Goal: Task Accomplishment & Management: Manage account settings

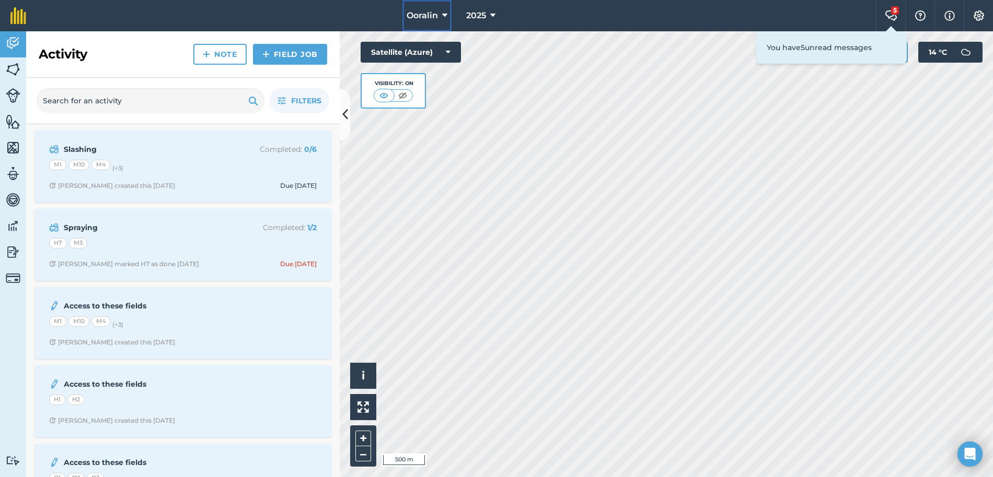
click at [414, 15] on span "Ooralin" at bounding box center [421, 15] width 31 height 13
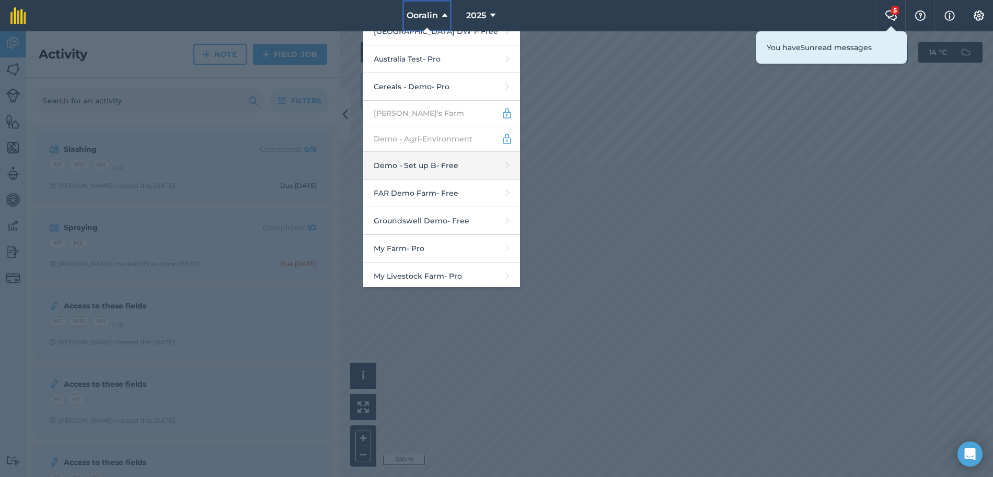
scroll to position [219, 0]
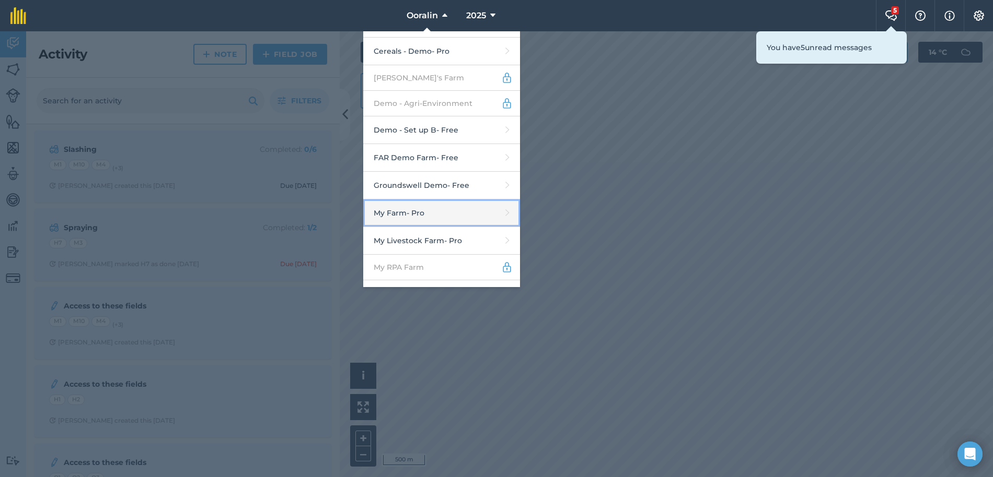
click at [422, 208] on link "My Farm - Pro" at bounding box center [441, 214] width 157 height 28
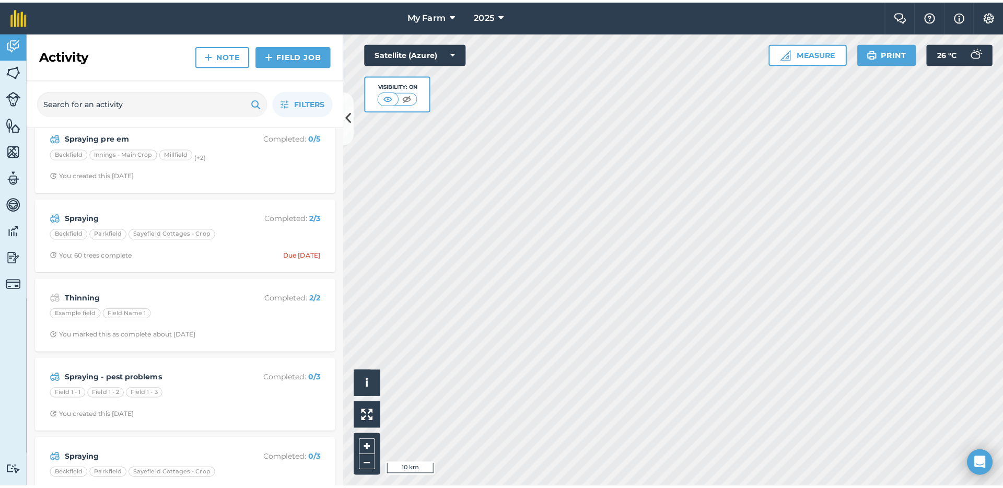
scroll to position [451, 0]
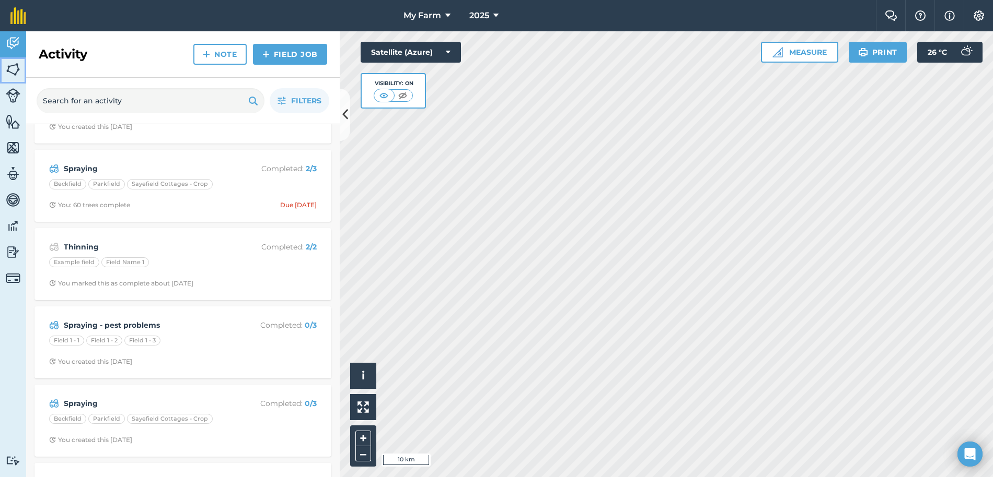
click at [12, 66] on img at bounding box center [13, 70] width 15 height 16
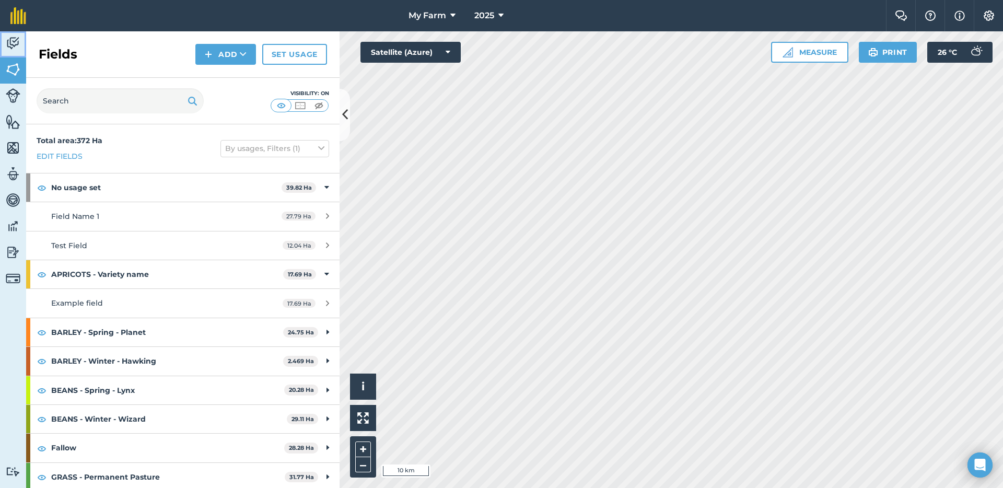
click at [13, 37] on img at bounding box center [13, 44] width 15 height 16
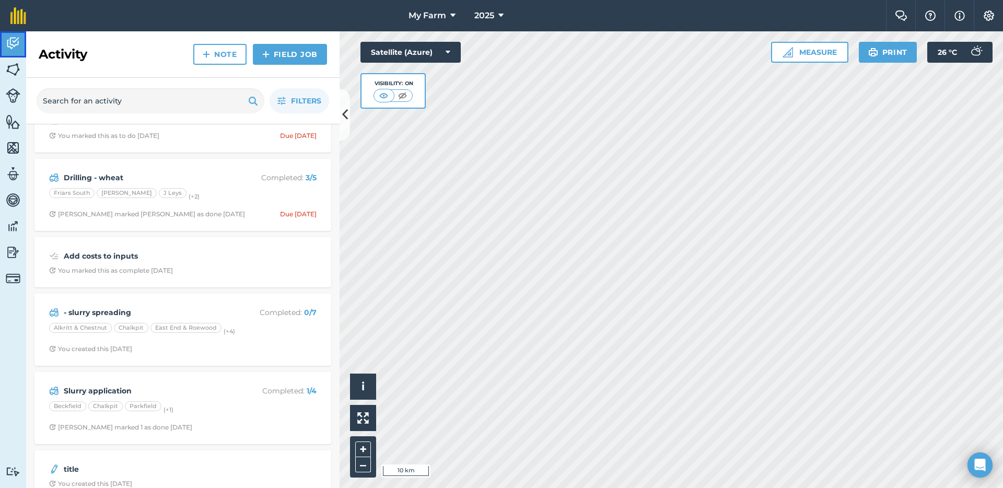
scroll to position [869, 0]
click at [452, 13] on icon at bounding box center [452, 15] width 5 height 13
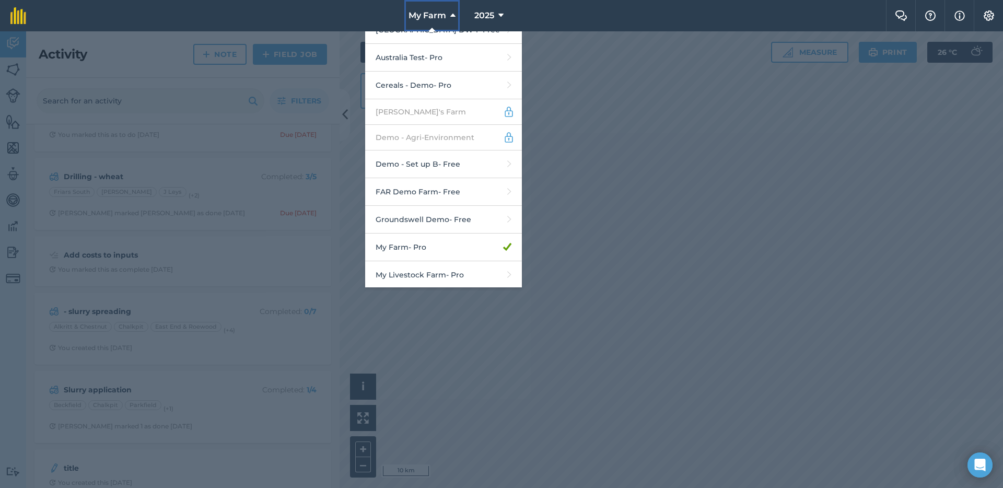
scroll to position [307, 0]
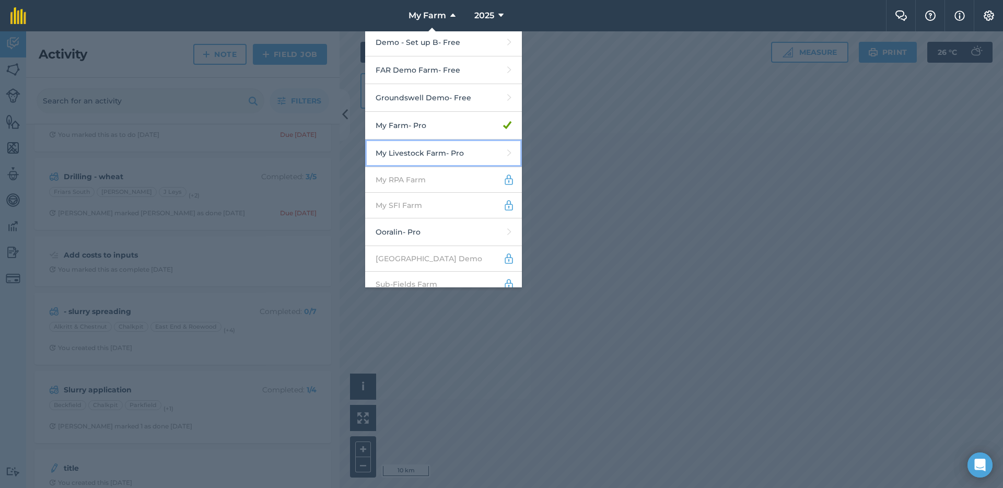
click at [438, 145] on link "My Livestock Farm - Pro" at bounding box center [443, 153] width 157 height 28
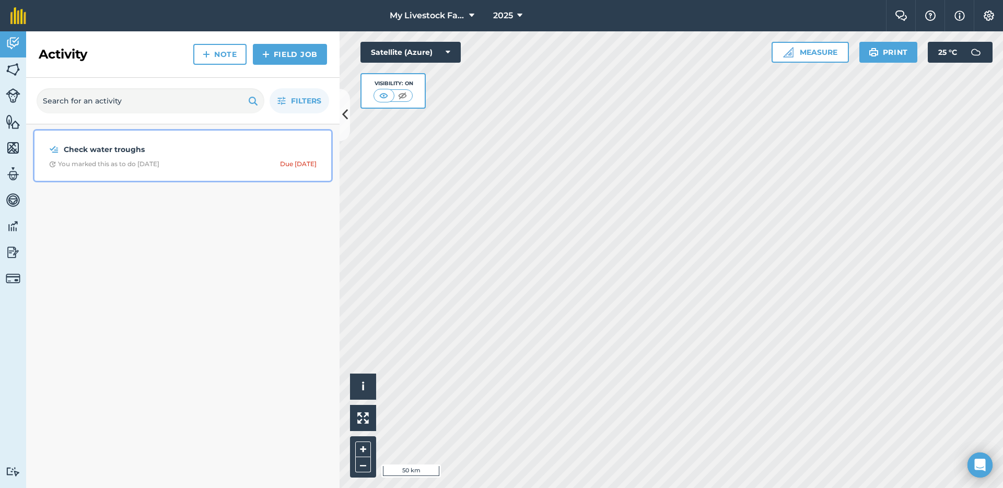
click at [205, 153] on strong "Check water troughs" at bounding box center [147, 149] width 166 height 11
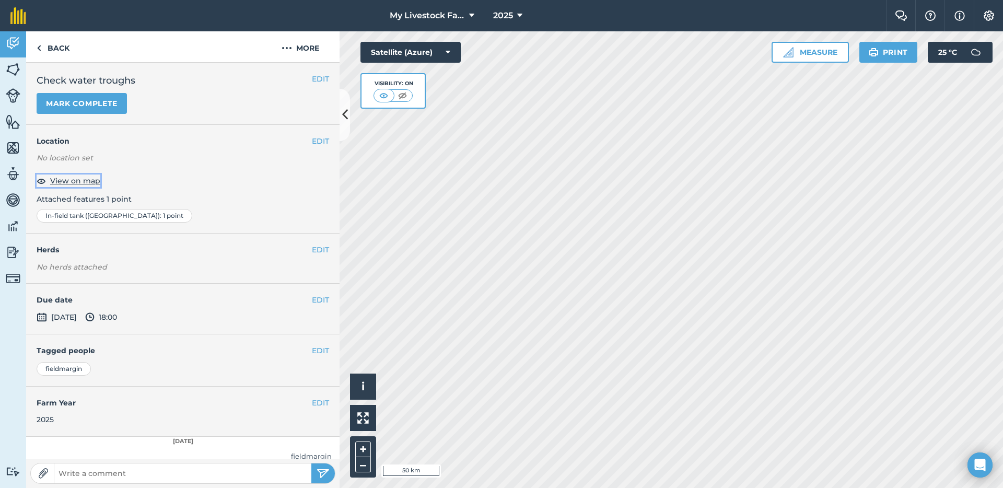
click at [85, 180] on span "View on map" at bounding box center [75, 180] width 50 height 11
click at [53, 45] on link "Back" at bounding box center [53, 46] width 54 height 31
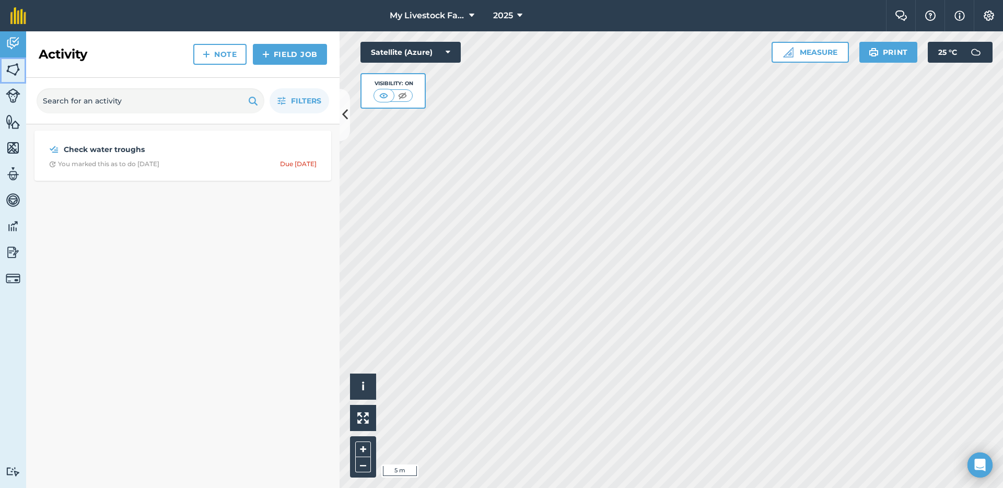
click at [11, 69] on img at bounding box center [13, 70] width 15 height 16
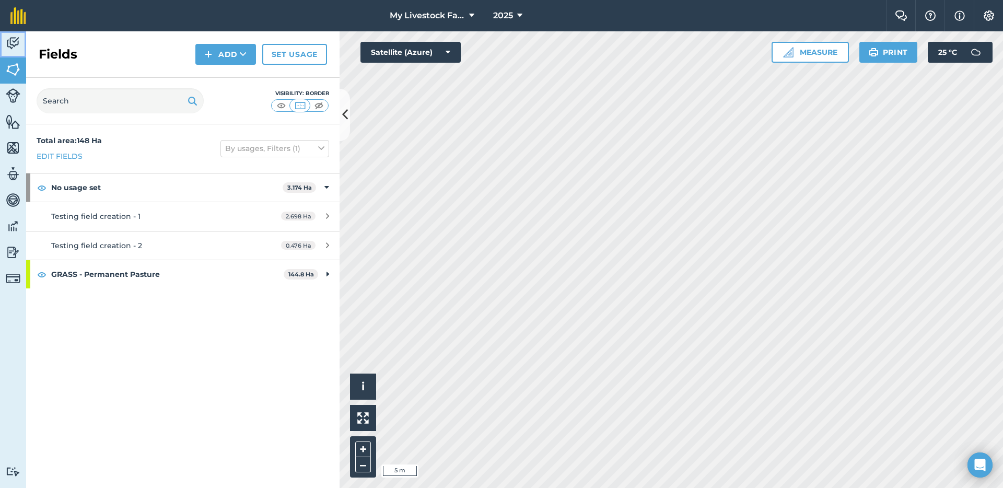
click at [11, 44] on img at bounding box center [13, 44] width 15 height 16
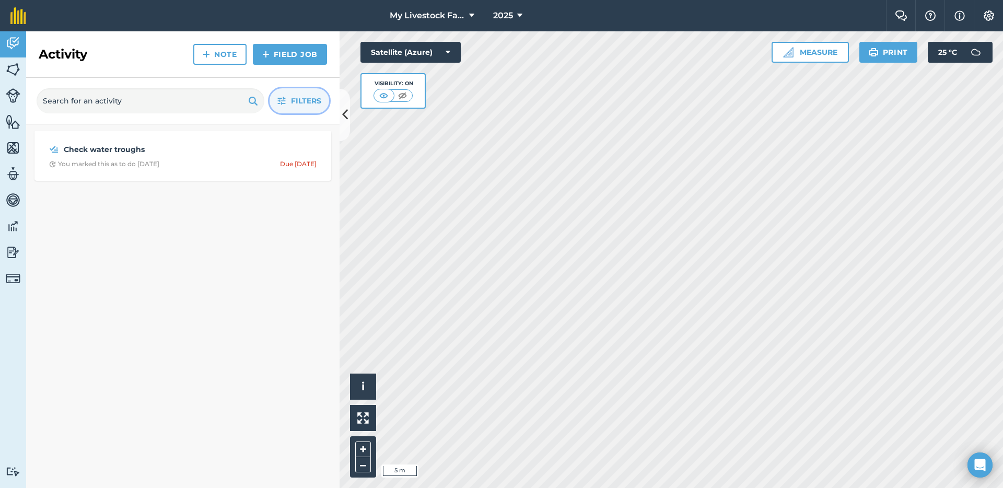
click at [294, 95] on span "Filters" at bounding box center [306, 100] width 30 height 11
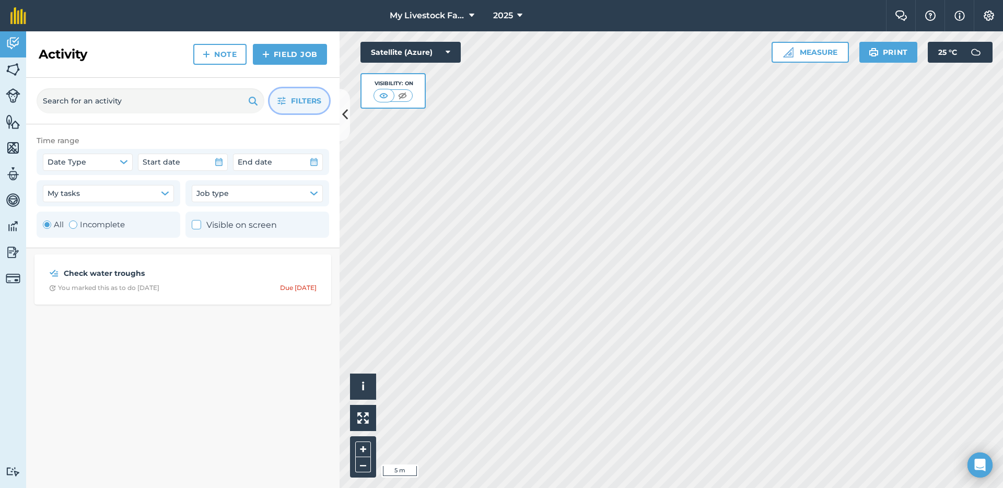
click at [194, 225] on icon at bounding box center [196, 224] width 7 height 7
click at [194, 225] on polyline at bounding box center [195, 225] width 5 height 4
checkbox input "false"
click at [307, 90] on button "Filters" at bounding box center [300, 100] width 60 height 25
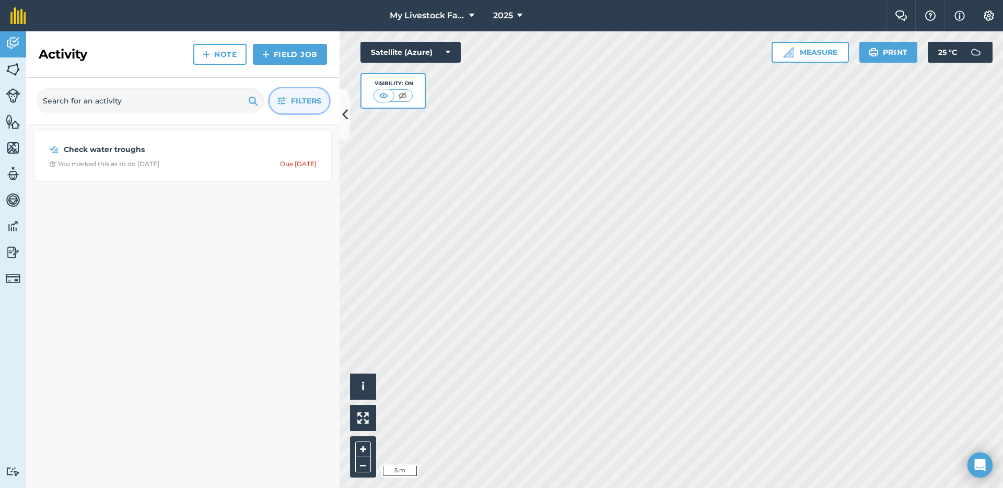
click at [307, 90] on button "Filters" at bounding box center [300, 100] width 60 height 25
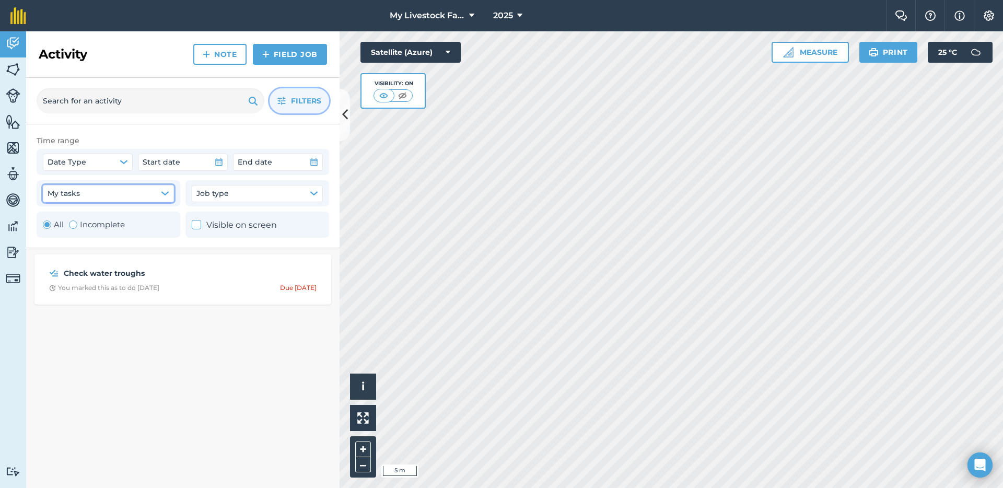
click at [121, 191] on button "My tasks" at bounding box center [108, 193] width 131 height 17
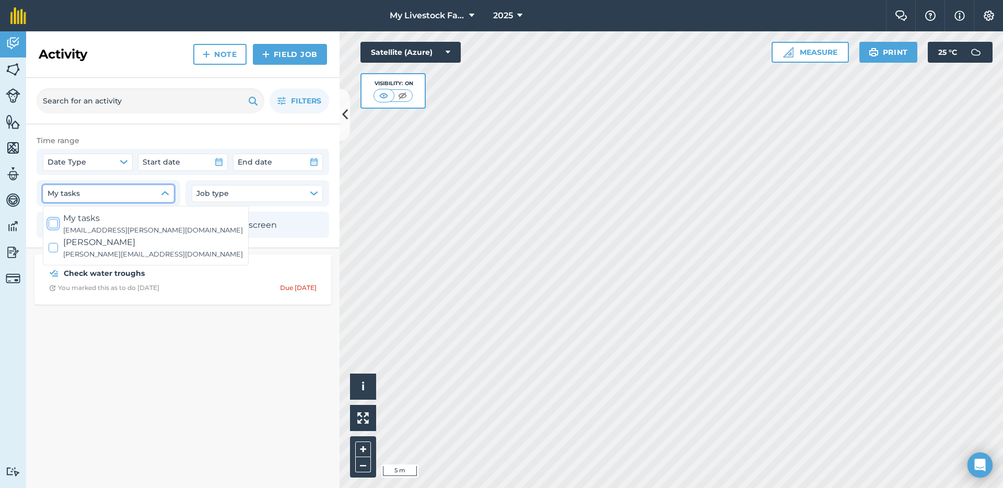
click at [85, 214] on span "My tasks" at bounding box center [153, 219] width 180 height 14
checkbox input "true"
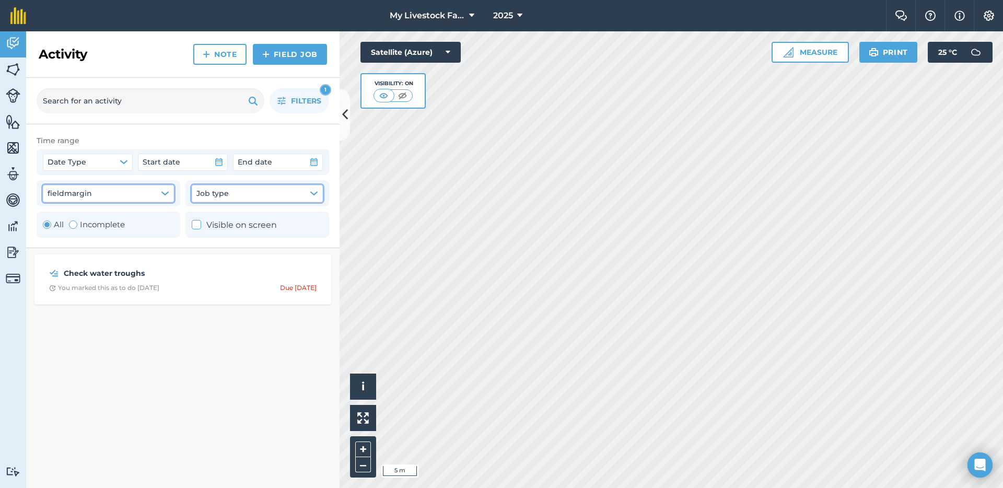
click at [235, 190] on button "Job type" at bounding box center [257, 193] width 131 height 17
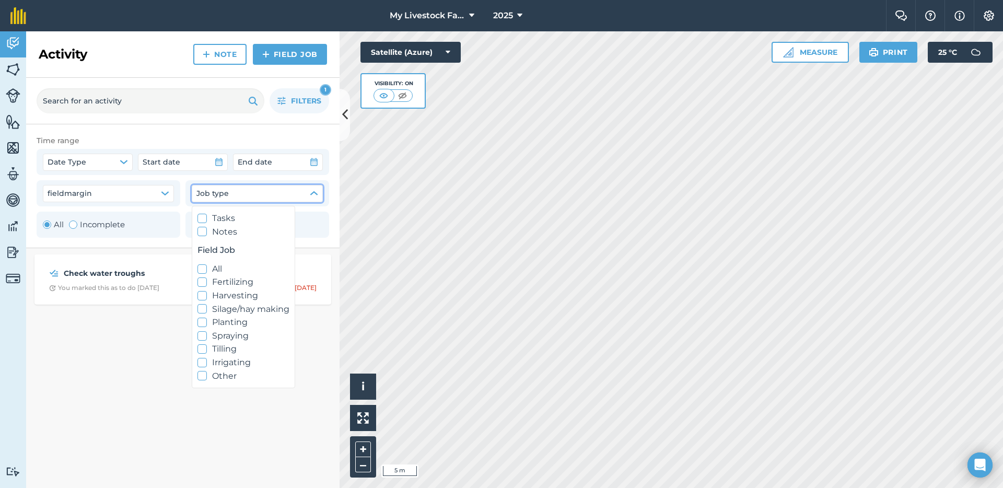
click at [231, 215] on label "Tasks" at bounding box center [243, 219] width 92 height 14
checkbox input "true"
click at [231, 235] on label "Notes" at bounding box center [243, 232] width 92 height 14
click at [212, 234] on label "Notes" at bounding box center [243, 232] width 92 height 14
checkbox input "false"
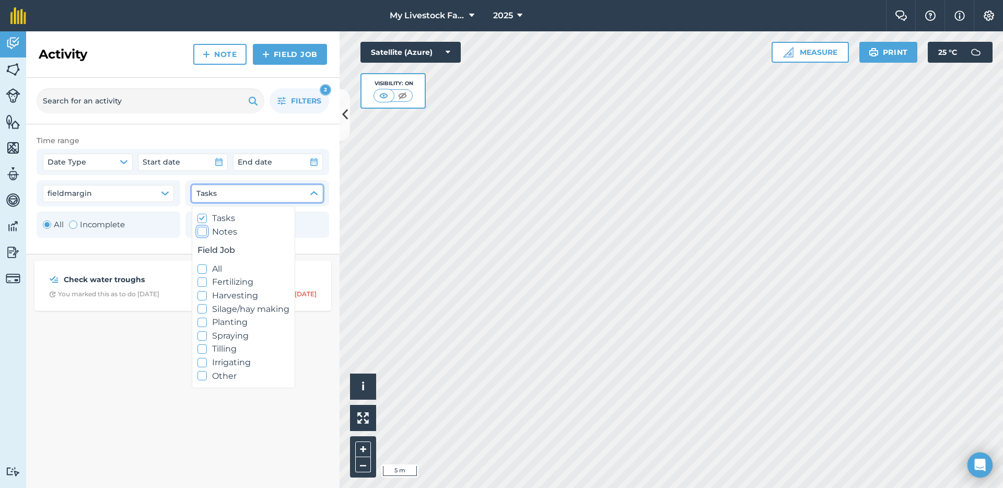
click at [213, 220] on label "Tasks" at bounding box center [243, 219] width 92 height 14
checkbox input "false"
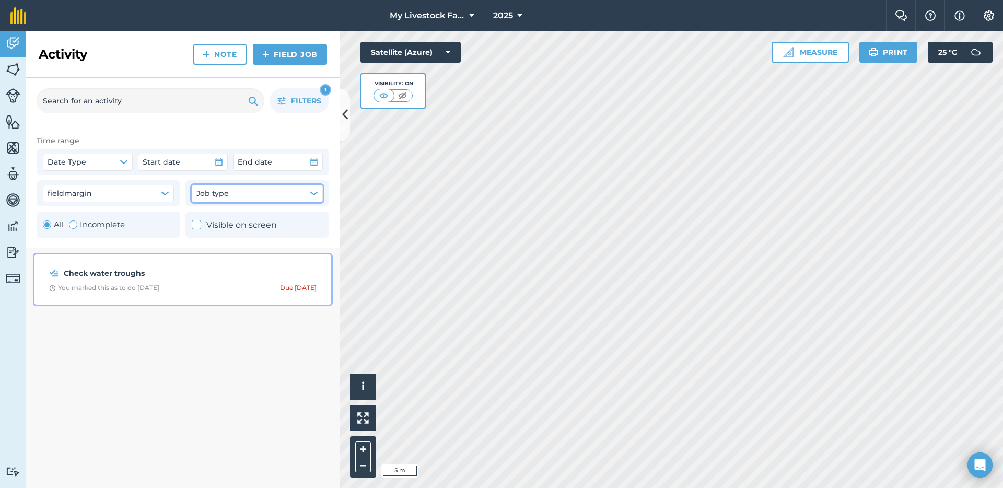
click at [225, 275] on strong "Check water troughs" at bounding box center [147, 272] width 166 height 11
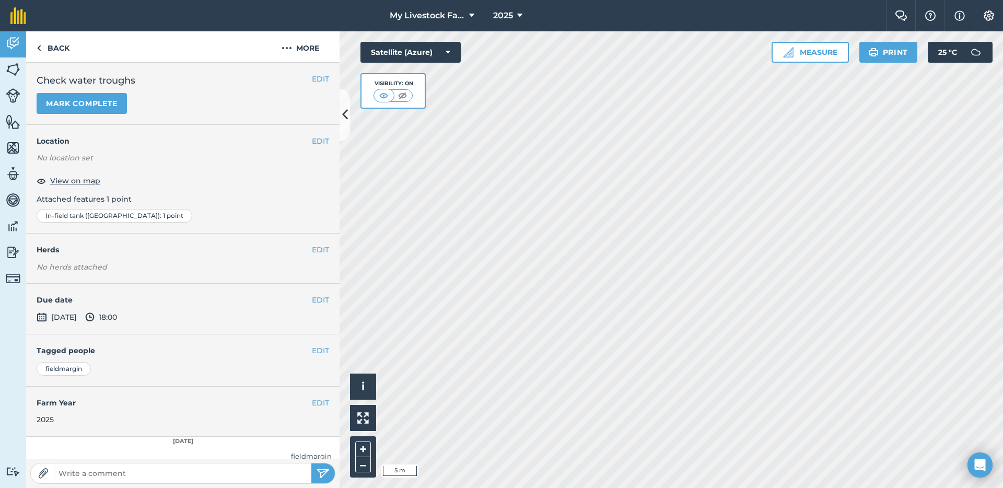
scroll to position [42, 0]
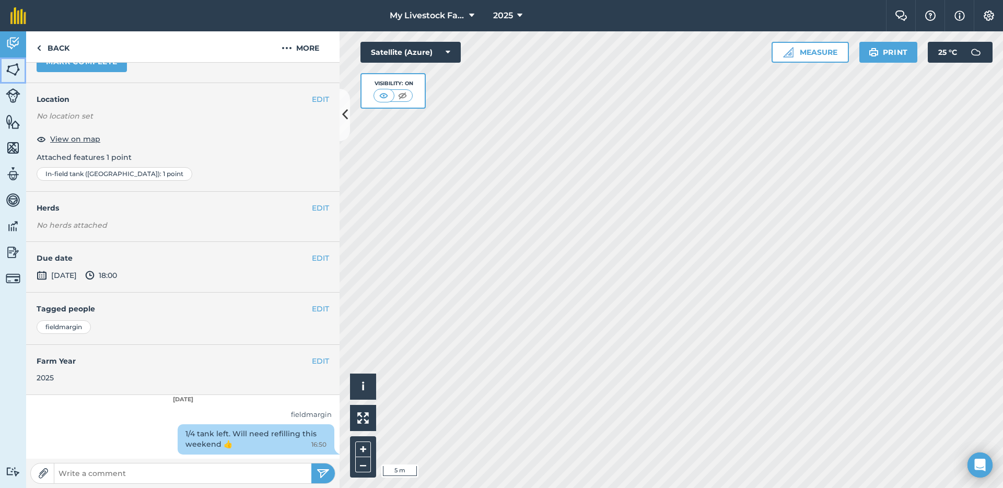
click at [8, 66] on img at bounding box center [13, 70] width 15 height 16
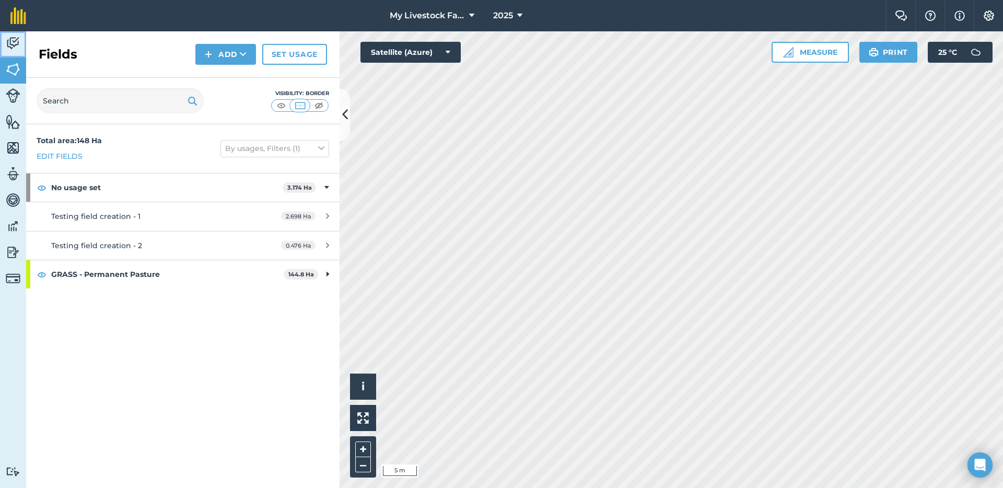
click at [18, 36] on img at bounding box center [13, 44] width 15 height 16
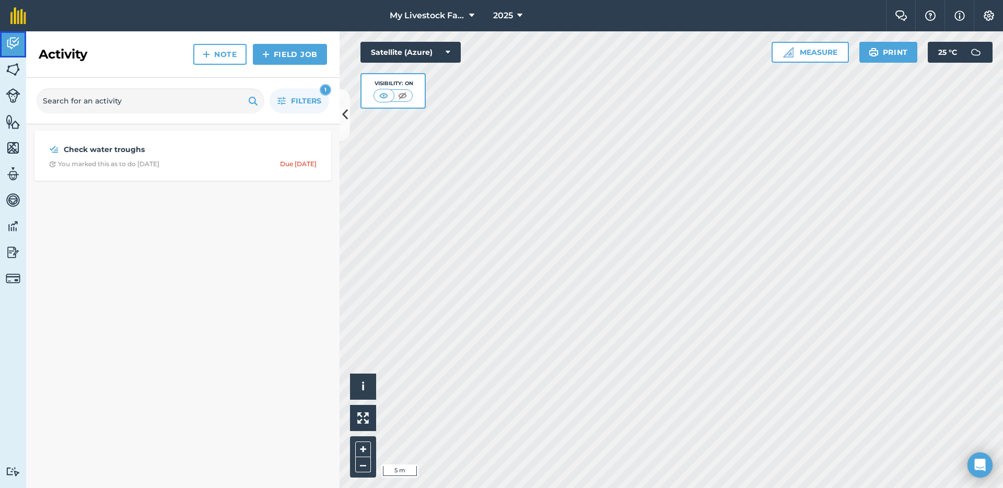
click at [18, 36] on img at bounding box center [13, 44] width 15 height 16
click at [406, 96] on img at bounding box center [402, 95] width 13 height 10
click at [388, 94] on img at bounding box center [384, 95] width 13 height 10
click at [396, 77] on div "Visibility: On" at bounding box center [392, 91] width 65 height 36
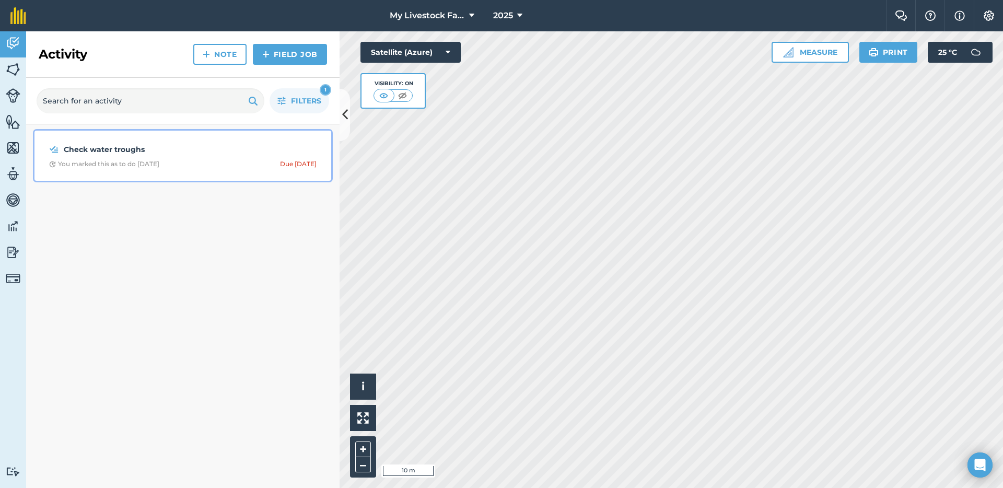
click at [167, 157] on div "Check water troughs You marked this as to do [DATE] Due [DATE]" at bounding box center [183, 156] width 284 height 38
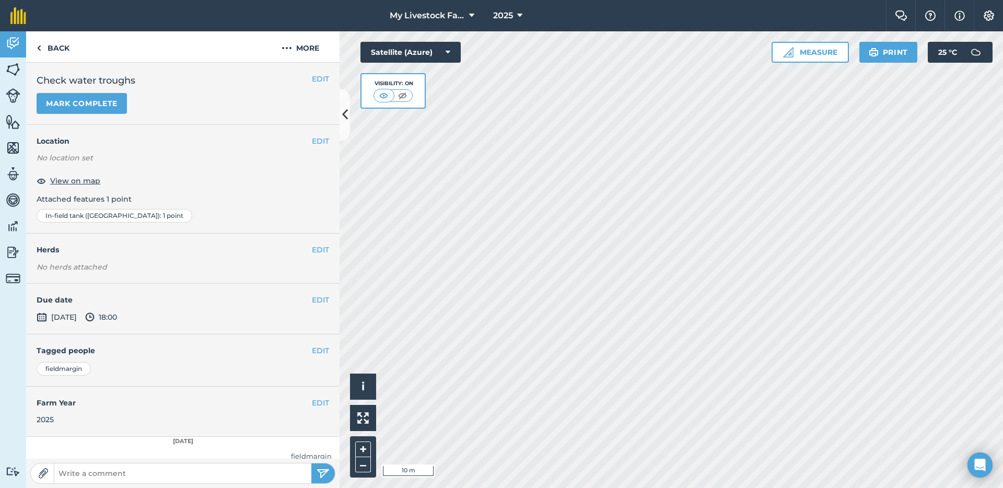
scroll to position [42, 0]
